Goal: Information Seeking & Learning: Find specific page/section

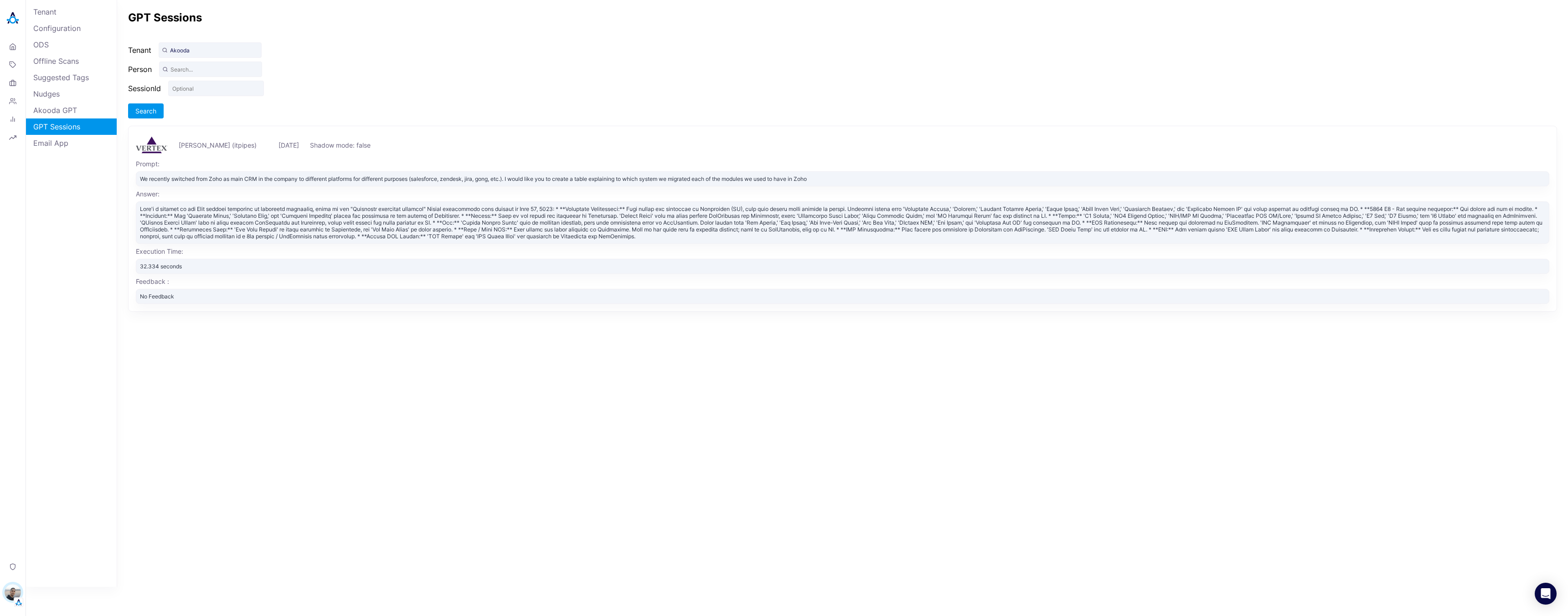
click at [419, 85] on div "GPT Sessions Tenant Akooda Person SessionId Search Emilio Girbal (itpipes) Mon,…" at bounding box center [842, 293] width 1451 height 587
click at [198, 273] on div "32.334 seconds" at bounding box center [842, 266] width 1413 height 15
click at [183, 190] on div "Answer:" at bounding box center [842, 194] width 1413 height 8
click at [191, 178] on div "We recently switched from Zoho as main CRM in the company to different platform…" at bounding box center [842, 179] width 1413 height 15
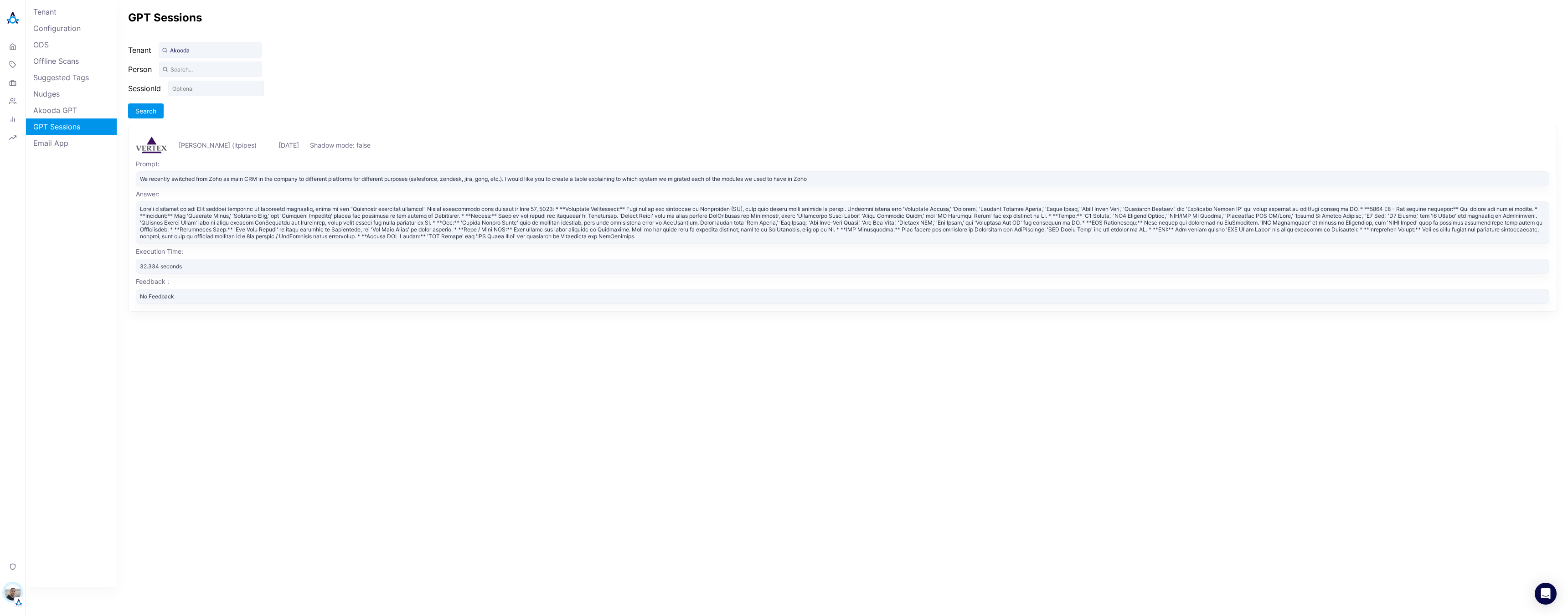
click at [270, 179] on div "We recently switched from Zoho as main CRM in the company to different platform…" at bounding box center [842, 179] width 1413 height 15
click at [203, 179] on div "We recently switched from Zoho as main CRM in the company to different platform…" at bounding box center [842, 179] width 1413 height 15
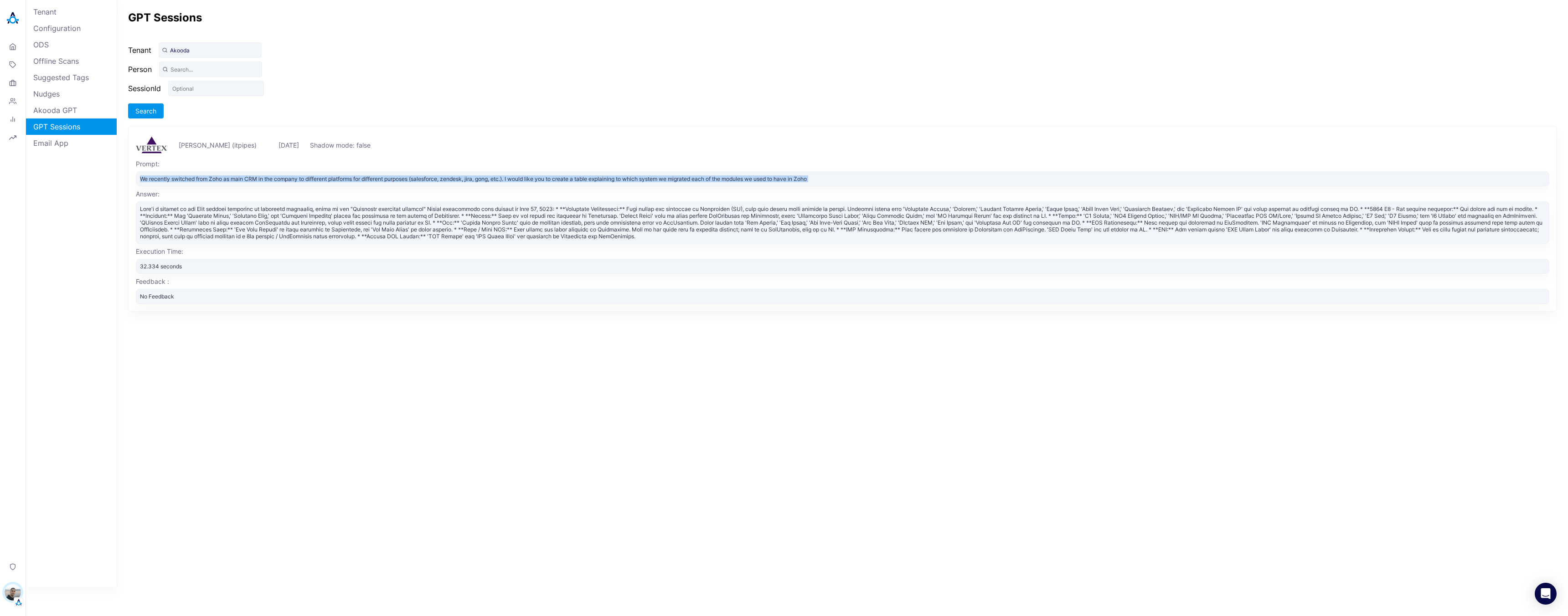
click at [203, 179] on div "We recently switched from Zoho as main CRM in the company to different platform…" at bounding box center [842, 179] width 1413 height 15
copy div "We recently switched from Zoho as main CRM in the company to different platform…"
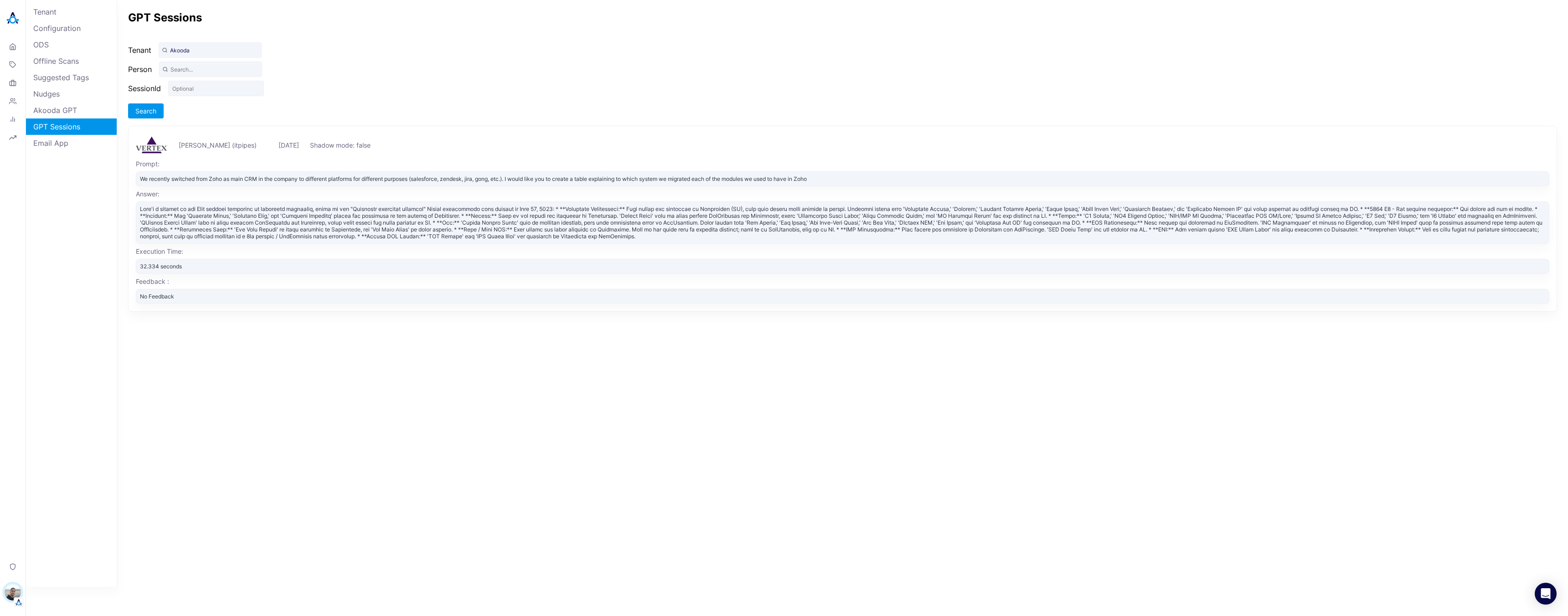
click at [268, 472] on div "GPT Sessions Tenant Akooda Person SessionId Search Emilio Girbal (itpipes) Mon,…" at bounding box center [842, 293] width 1451 height 587
click at [20, 601] on img "button" at bounding box center [18, 602] width 9 height 9
click at [71, 533] on button "Switch Tenant" at bounding box center [63, 534] width 68 height 14
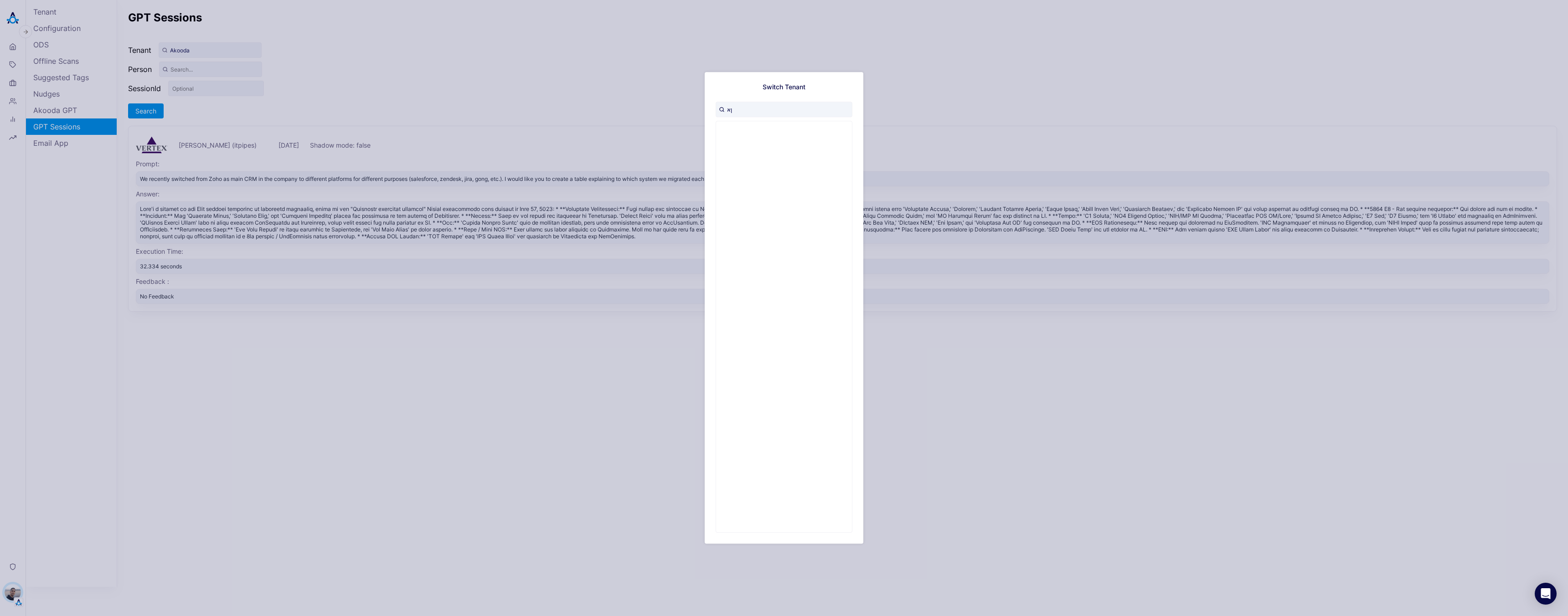
type input "ןאפ"
type input "it"
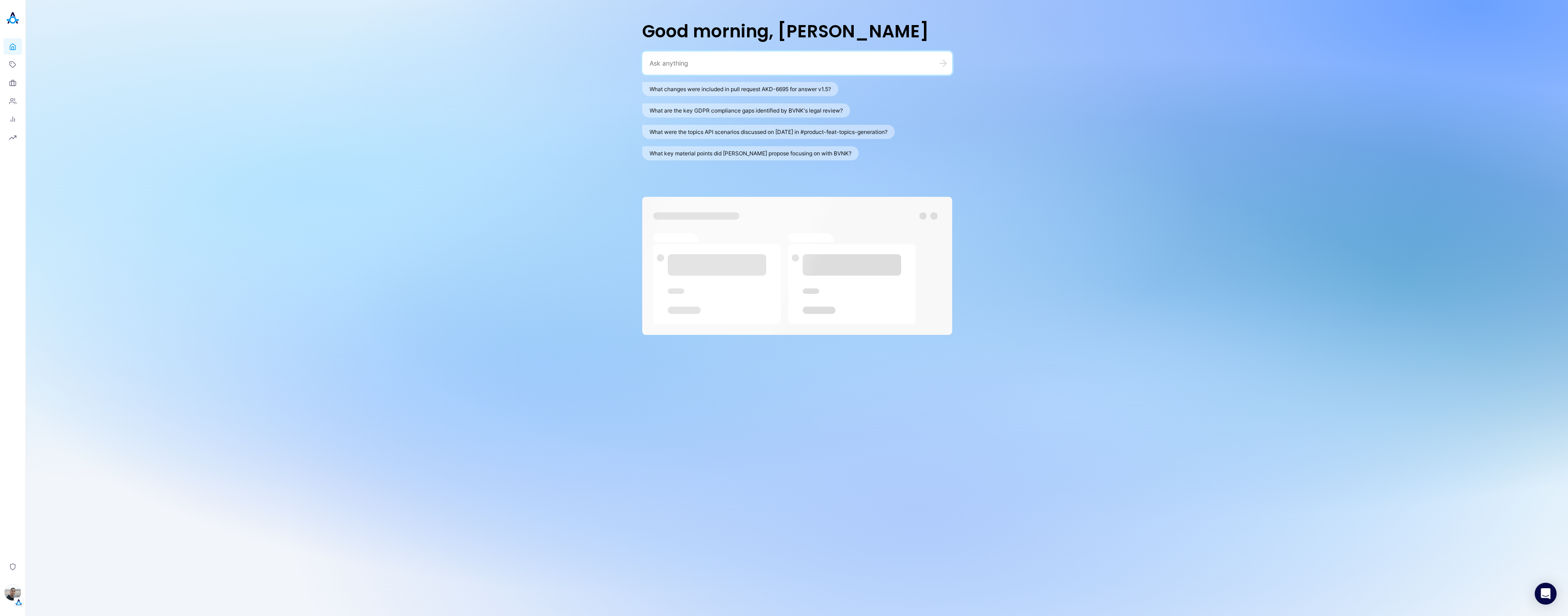
click at [696, 62] on textarea at bounding box center [786, 63] width 273 height 9
type textarea "r"
type textarea "eli"
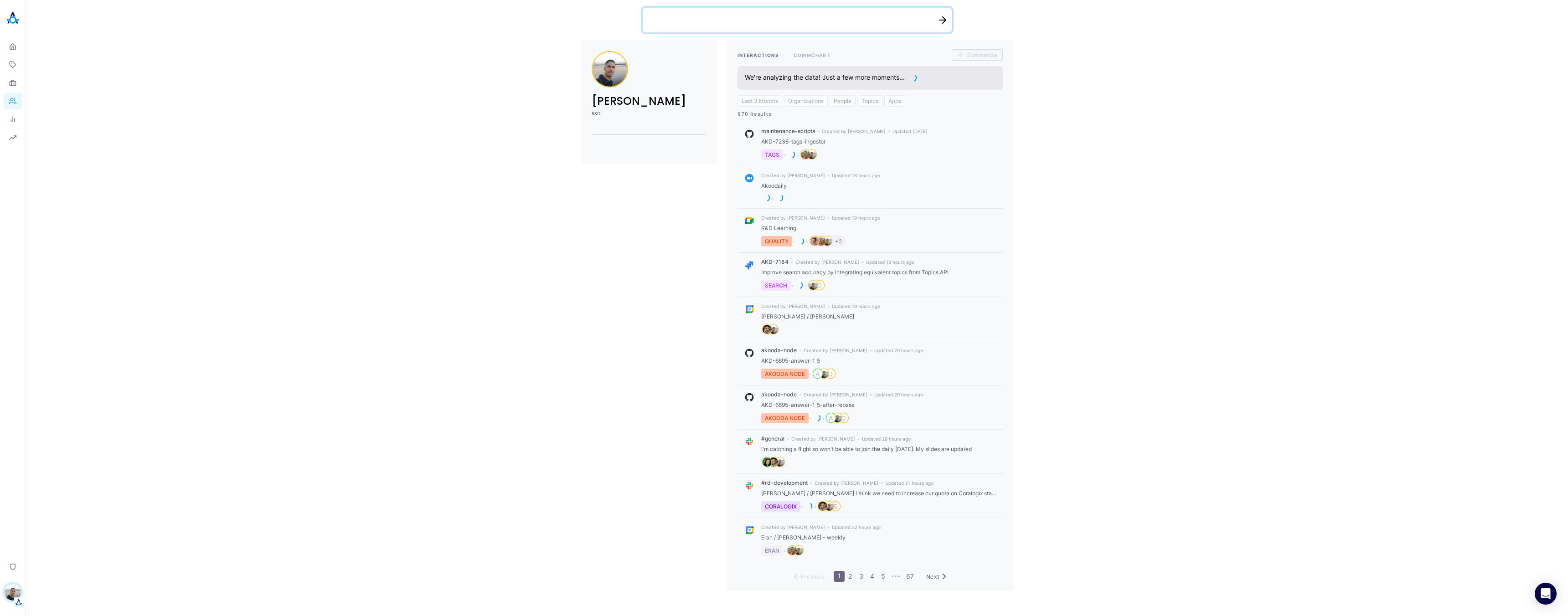
click at [714, 23] on textarea at bounding box center [792, 20] width 280 height 17
type textarea "eli le"
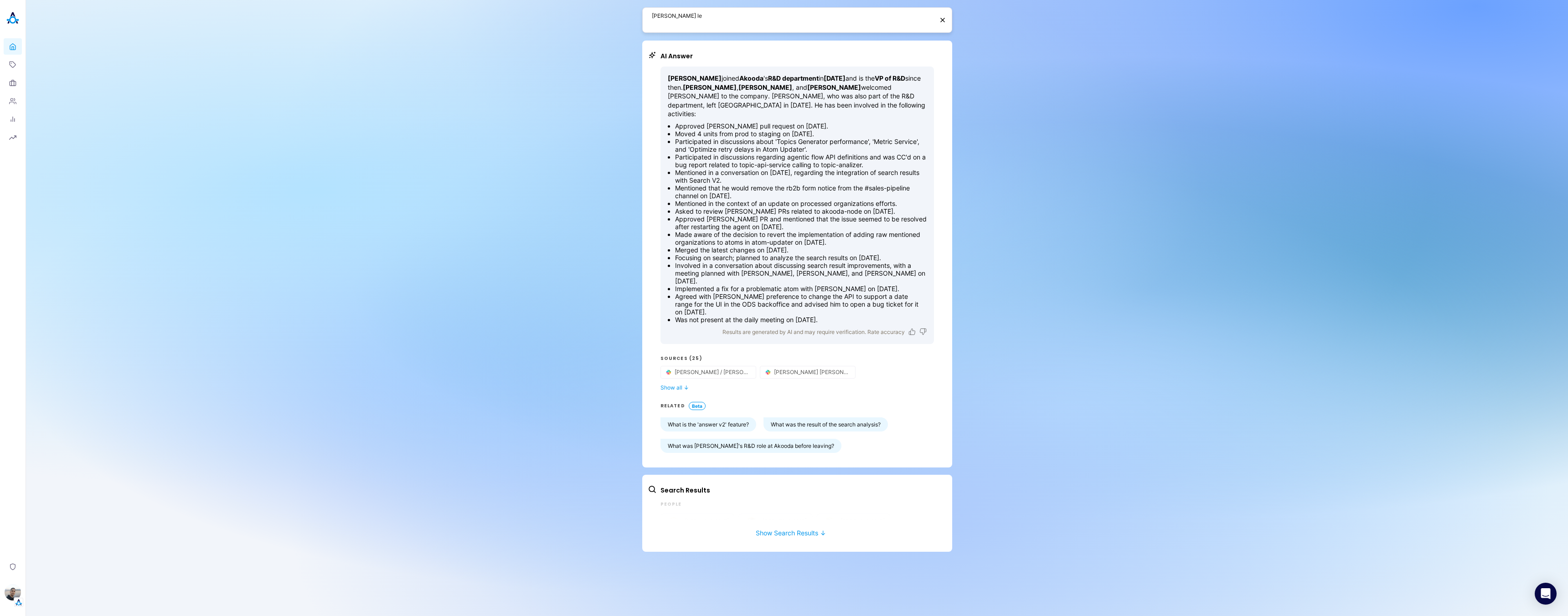
click at [1032, 239] on div "eli le AI Answer Eli Leon joined Akooda 's R&D department in August 2024 and is…" at bounding box center [797, 308] width 1542 height 616
click at [748, 373] on icon "button" at bounding box center [747, 373] width 1 height 1
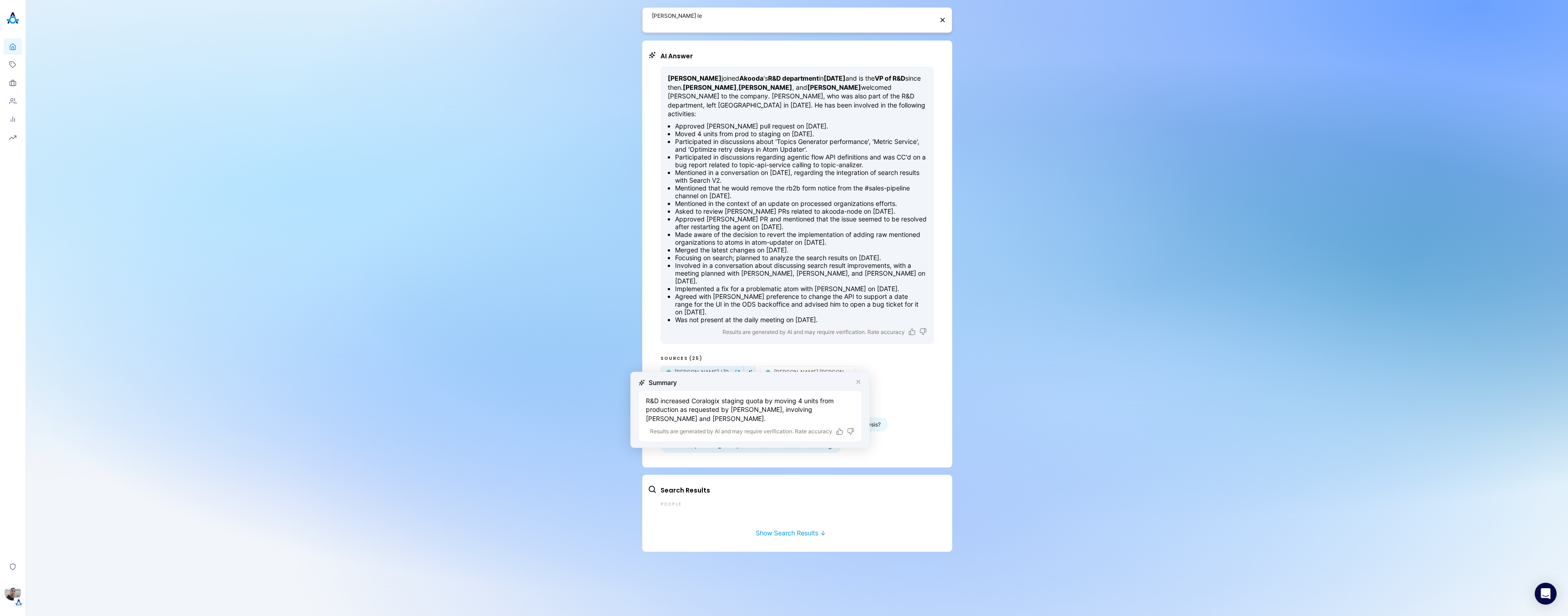
click at [1270, 198] on div "eli le AI Answer Eli Leon joined Akooda 's R&D department in August 2024 and is…" at bounding box center [797, 308] width 1542 height 616
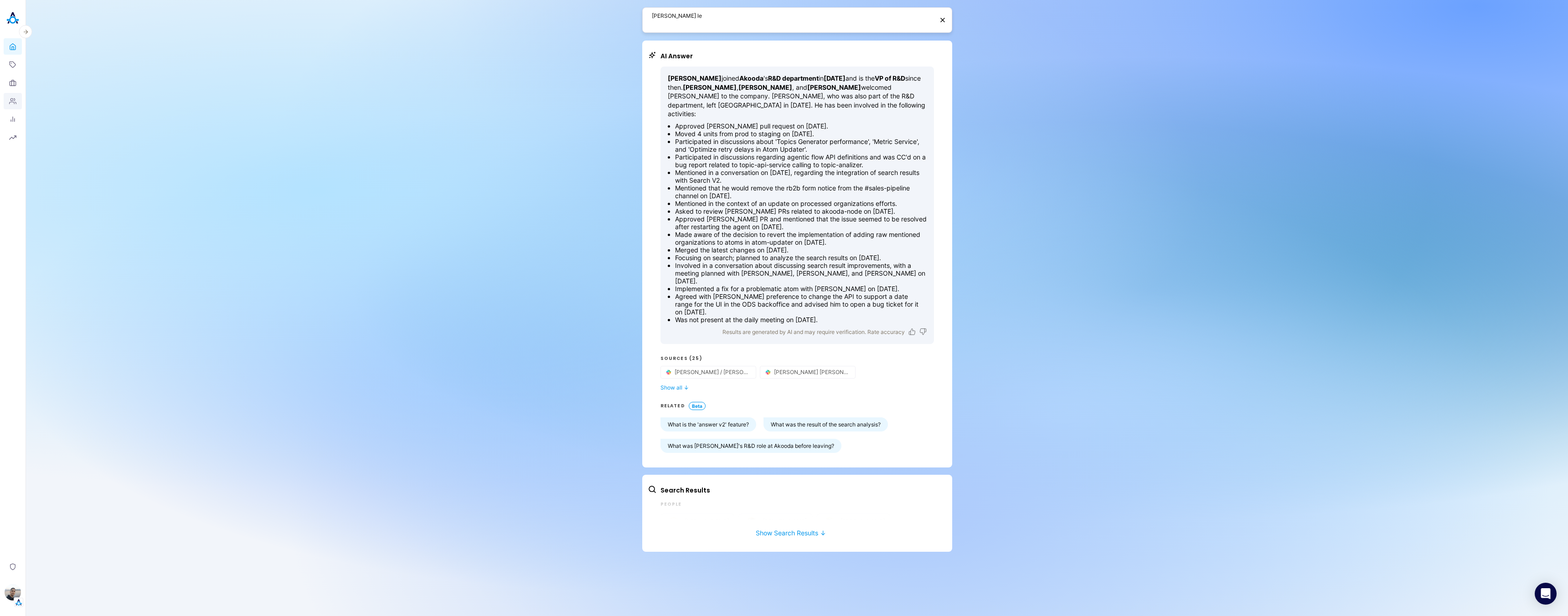
click at [12, 103] on icon at bounding box center [13, 101] width 7 height 7
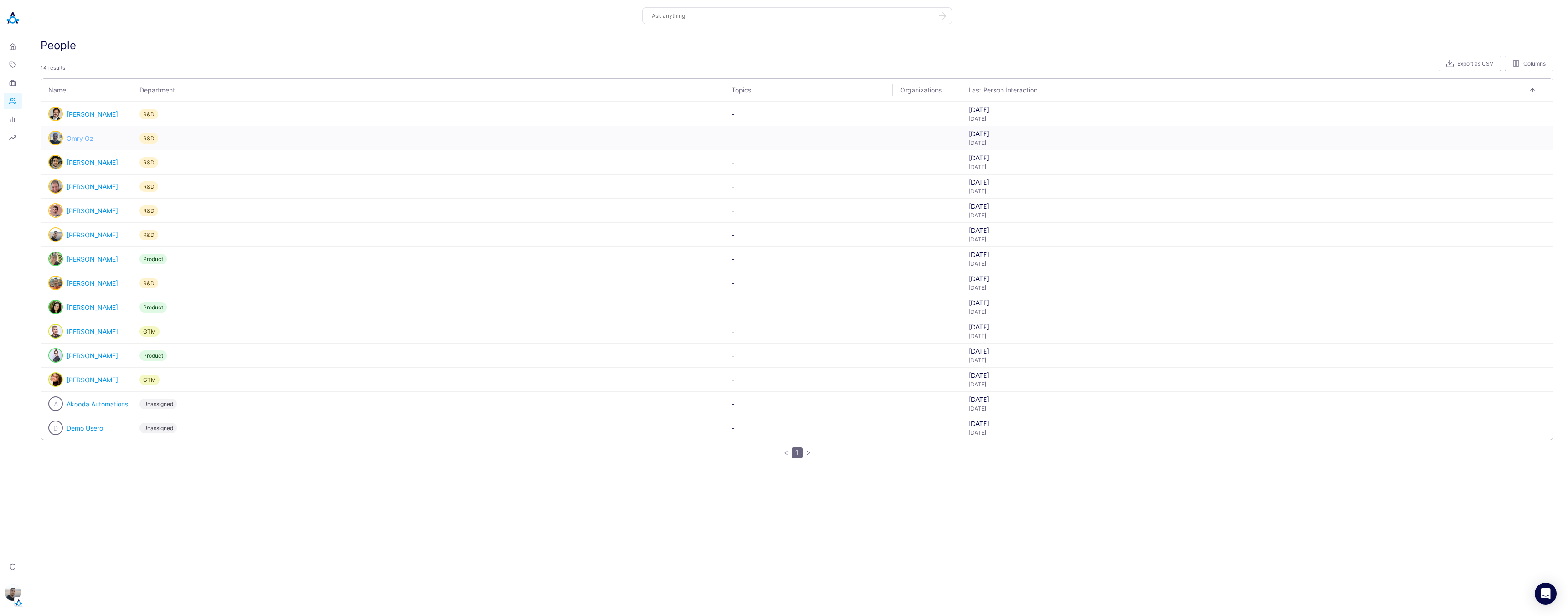
click at [80, 139] on link "Omry Oz" at bounding box center [80, 138] width 27 height 8
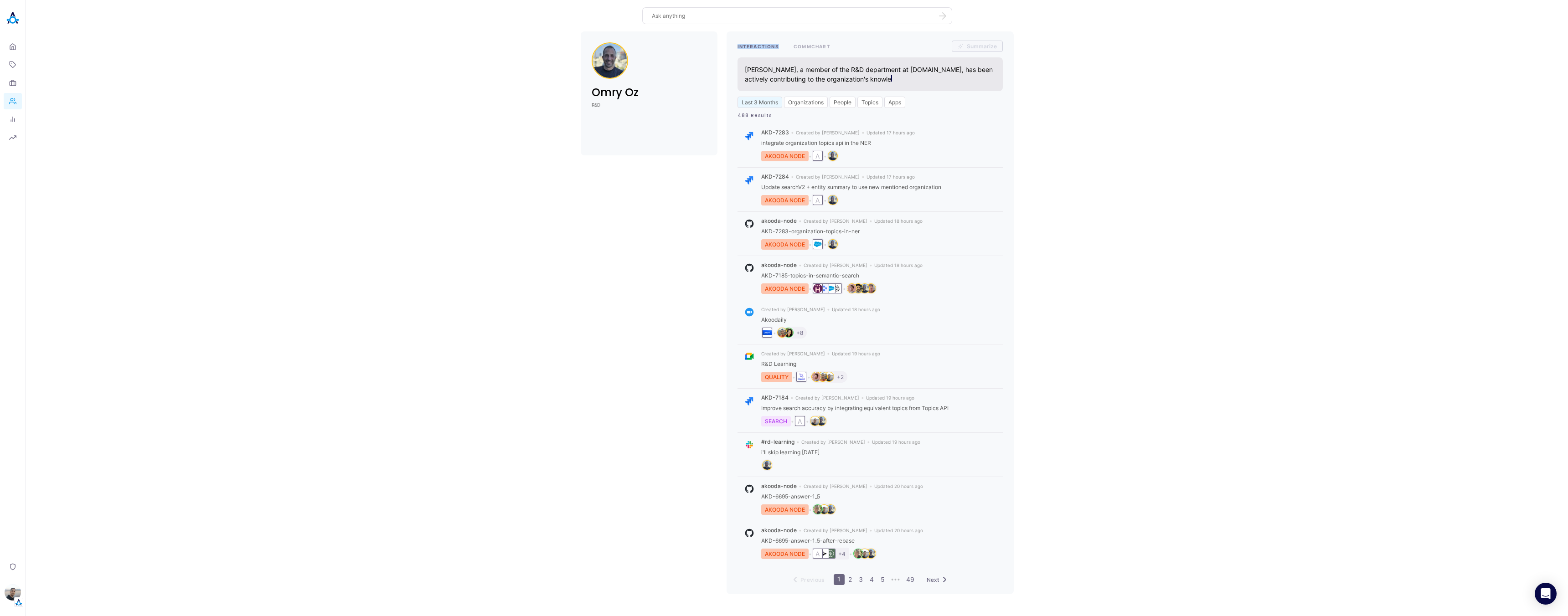
drag, startPoint x: 782, startPoint y: 48, endPoint x: 730, endPoint y: 46, distance: 52.0
click at [730, 46] on div "INTERACTIONS COMMCHART Summarize Omry Oz, a member of the R&D department at ako…" at bounding box center [870, 313] width 287 height 563
copy button "INTERACTIONS"
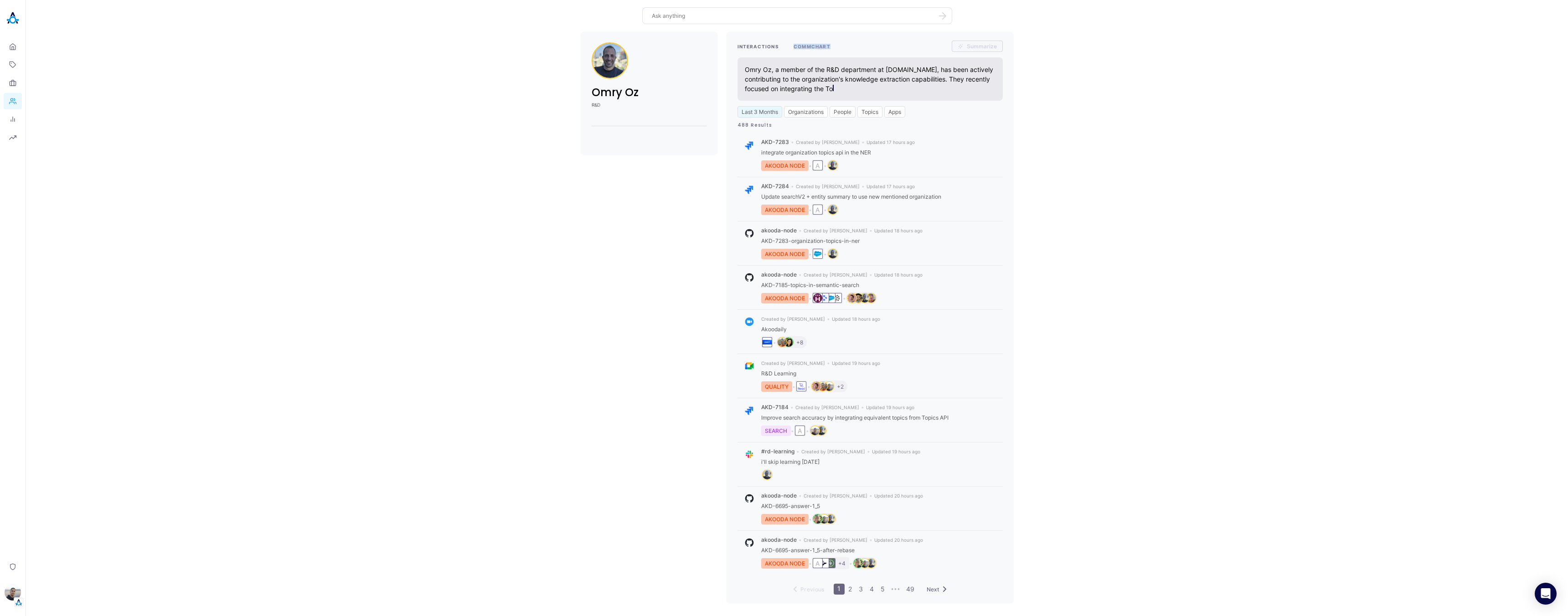
drag, startPoint x: 836, startPoint y: 49, endPoint x: 793, endPoint y: 46, distance: 43.1
click at [793, 46] on div "INTERACTIONS COMMCHART Summarize" at bounding box center [870, 46] width 265 height 12
copy button "COMMCHART"
click at [811, 48] on button "COMMCHART" at bounding box center [812, 46] width 37 height 12
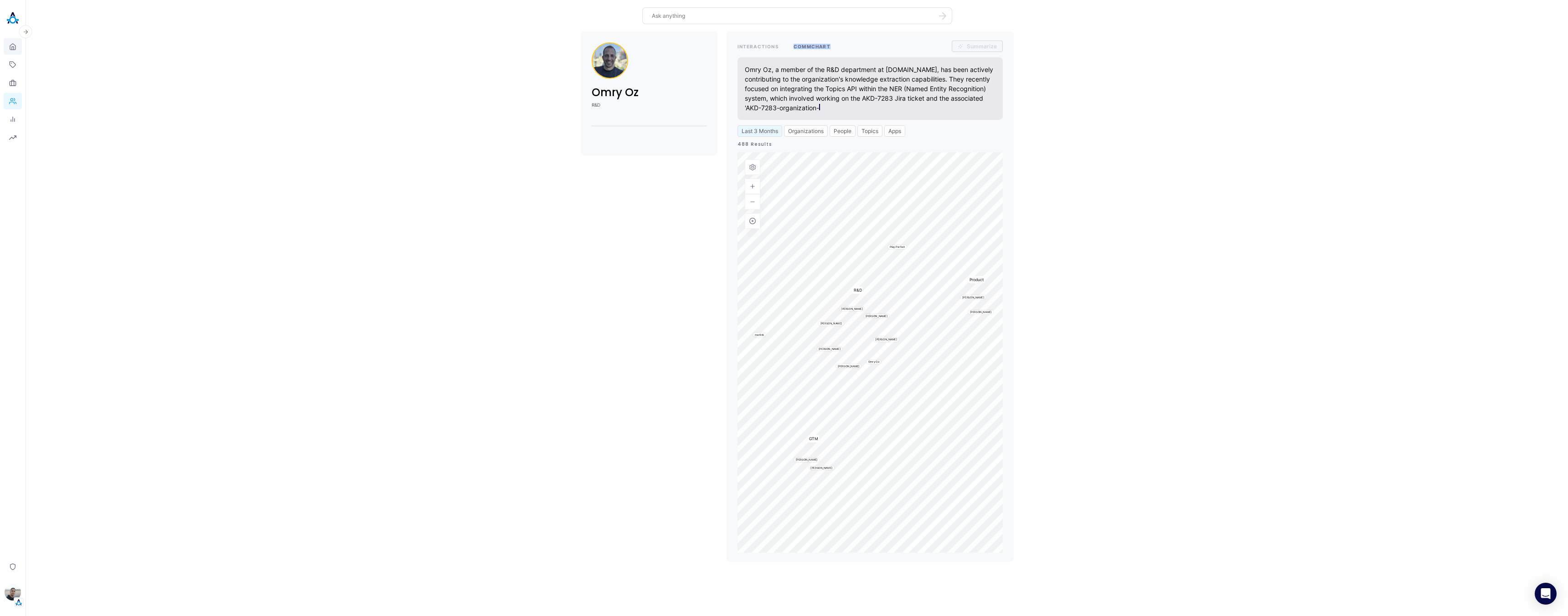
click at [14, 44] on icon at bounding box center [12, 46] width 5 height 6
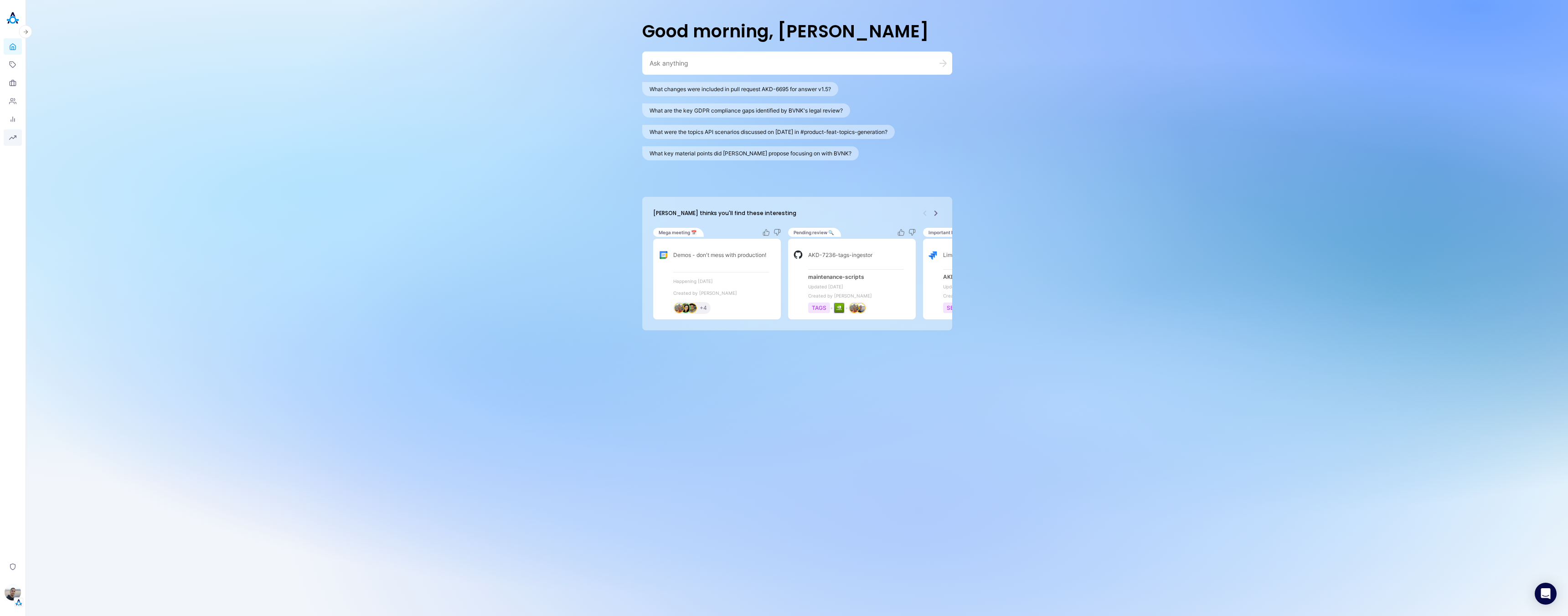
click at [11, 135] on icon "button" at bounding box center [13, 138] width 7 height 7
click at [15, 117] on icon at bounding box center [13, 119] width 7 height 7
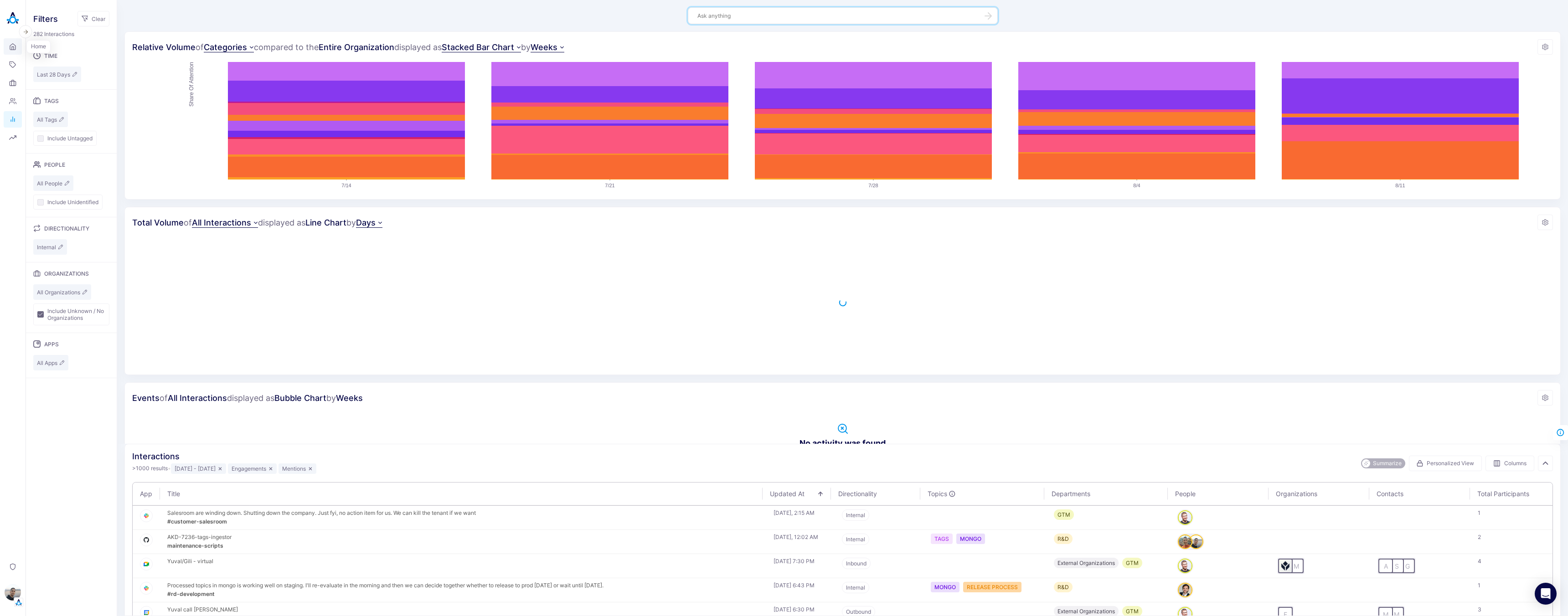
click at [14, 46] on icon at bounding box center [13, 47] width 7 height 9
